Goal: Complete application form: Complete application form

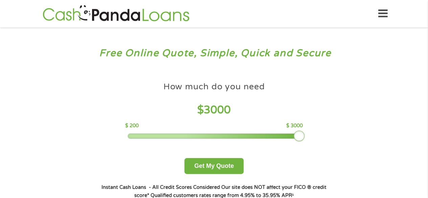
drag, startPoint x: 177, startPoint y: 134, endPoint x: 313, endPoint y: 132, distance: 136.7
click at [313, 132] on div "How much do you need $ 3000 $ 200 $ 3000 Get My Quote" at bounding box center [213, 125] width 237 height 95
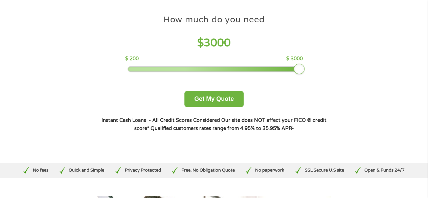
scroll to position [68, 0]
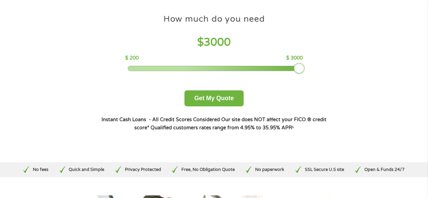
drag, startPoint x: 298, startPoint y: 70, endPoint x: 310, endPoint y: 67, distance: 11.8
click at [310, 67] on div "How much do you need $ 3000 $ 200 $ 3000 Get My Quote" at bounding box center [213, 58] width 237 height 95
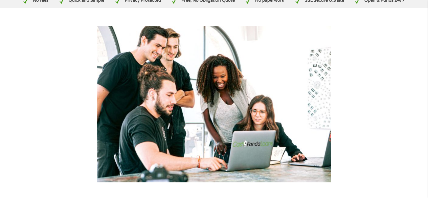
scroll to position [34, 0]
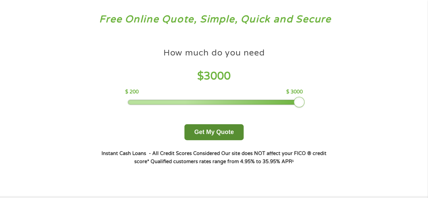
click at [212, 133] on button "Get My Quote" at bounding box center [213, 132] width 59 height 16
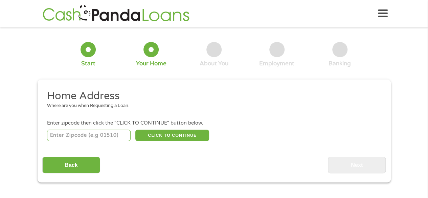
click at [108, 135] on input "number" at bounding box center [89, 136] width 84 height 12
type input "85233"
select select "[US_STATE]"
click at [164, 135] on button "CLICK TO CONTINUE" at bounding box center [172, 136] width 74 height 12
type input "85233"
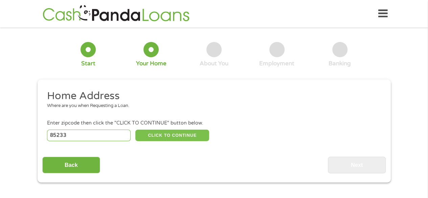
type input "[PERSON_NAME]"
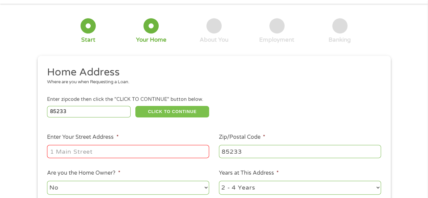
scroll to position [34, 0]
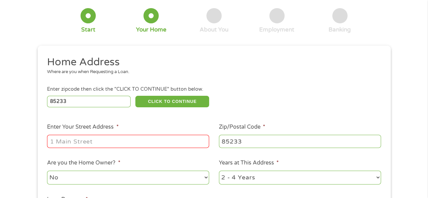
click at [128, 142] on input "Enter Your Street Address *" at bounding box center [128, 141] width 162 height 13
type input "[STREET_ADDRESS]"
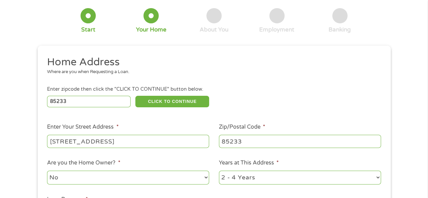
click at [201, 152] on ul "Home Address Where are you when Requesting a Loan. Enter zipcode then click the…" at bounding box center [213, 145] width 343 height 181
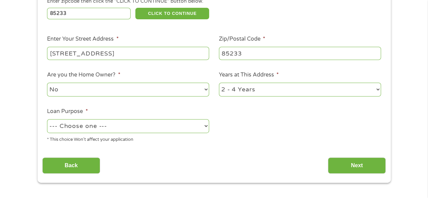
scroll to position [135, 0]
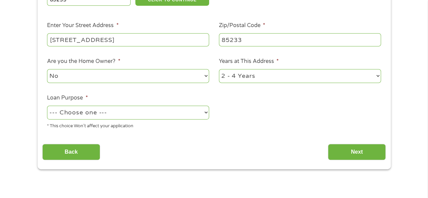
click at [86, 113] on select "--- Choose one --- Pay Bills Debt Consolidation Home Improvement Major Purchase…" at bounding box center [128, 113] width 162 height 14
select select "paybills"
click at [47, 106] on select "--- Choose one --- Pay Bills Debt Consolidation Home Improvement Major Purchase…" at bounding box center [128, 113] width 162 height 14
click at [354, 152] on input "Next" at bounding box center [357, 152] width 58 height 17
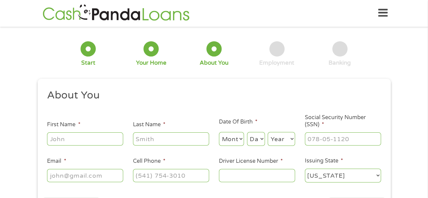
scroll to position [0, 0]
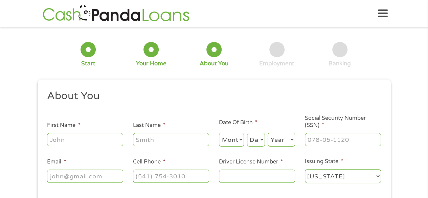
click at [86, 139] on input "First Name *" at bounding box center [85, 139] width 76 height 13
type input "[PERSON_NAME]"
type input "Clay"
type input "[EMAIL_ADDRESS][DOMAIN_NAME]"
type input "4807996923"
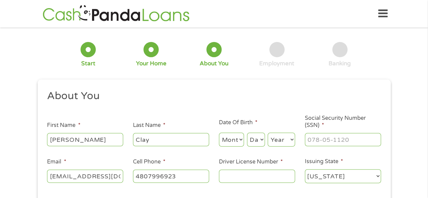
select select "[US_STATE]"
type input "[PHONE_NUMBER]"
click at [242, 142] on select "Month 1 2 3 4 5 6 7 8 9 10 11 12" at bounding box center [231, 140] width 25 height 14
select select "1"
click at [219, 133] on select "Month 1 2 3 4 5 6 7 8 9 10 11 12" at bounding box center [231, 140] width 25 height 14
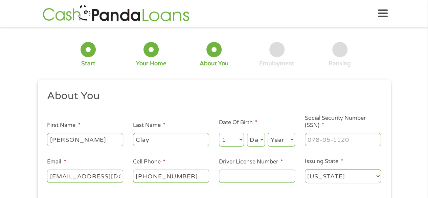
click at [258, 140] on select "Day 1 2 3 4 5 6 7 8 9 10 11 12 13 14 15 16 17 18 19 20 21 22 23 24 25 26 27 28 …" at bounding box center [256, 140] width 18 height 14
select select "26"
click at [247, 133] on select "Day 1 2 3 4 5 6 7 8 9 10 11 12 13 14 15 16 17 18 19 20 21 22 23 24 25 26 27 28 …" at bounding box center [256, 140] width 18 height 14
click at [290, 140] on select "Year [DATE] 2006 2005 2004 2003 2002 2001 2000 1999 1998 1997 1996 1995 1994 19…" at bounding box center [281, 140] width 27 height 14
select select "1969"
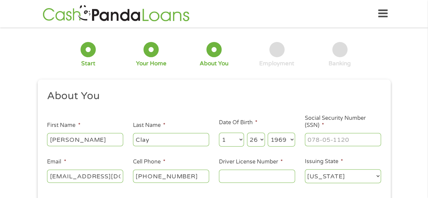
click at [268, 133] on select "Year [DATE] 2006 2005 2004 2003 2002 2001 2000 1999 1998 1997 1996 1995 1994 19…" at bounding box center [281, 140] width 27 height 14
click at [318, 140] on input "___-__-____" at bounding box center [343, 139] width 76 height 13
drag, startPoint x: 362, startPoint y: 134, endPoint x: 271, endPoint y: 153, distance: 93.0
click at [271, 153] on ul "About You This field is hidden when viewing the form Title * --- Choose one ---…" at bounding box center [213, 139] width 343 height 100
type input "564-85-9721"
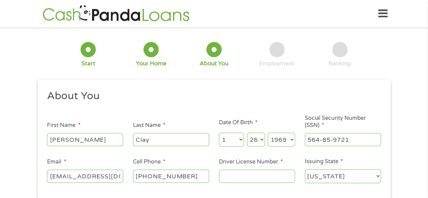
click at [229, 178] on input "Driver License Number *" at bounding box center [257, 176] width 76 height 13
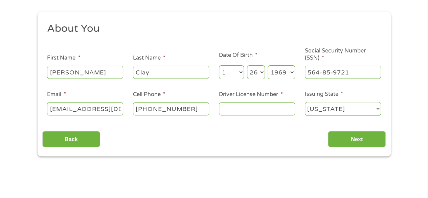
scroll to position [68, 0]
click at [337, 112] on select "[US_STATE] [US_STATE] [US_STATE] [US_STATE] [US_STATE] [US_STATE] [US_STATE] [U…" at bounding box center [343, 109] width 76 height 14
select select "[US_STATE]"
click at [305, 102] on select "[US_STATE] [US_STATE] [US_STATE] [US_STATE] [US_STATE] [US_STATE] [US_STATE] [U…" at bounding box center [343, 109] width 76 height 14
click at [231, 108] on input "Driver License Number *" at bounding box center [257, 108] width 76 height 13
